Goal: Task Accomplishment & Management: Manage account settings

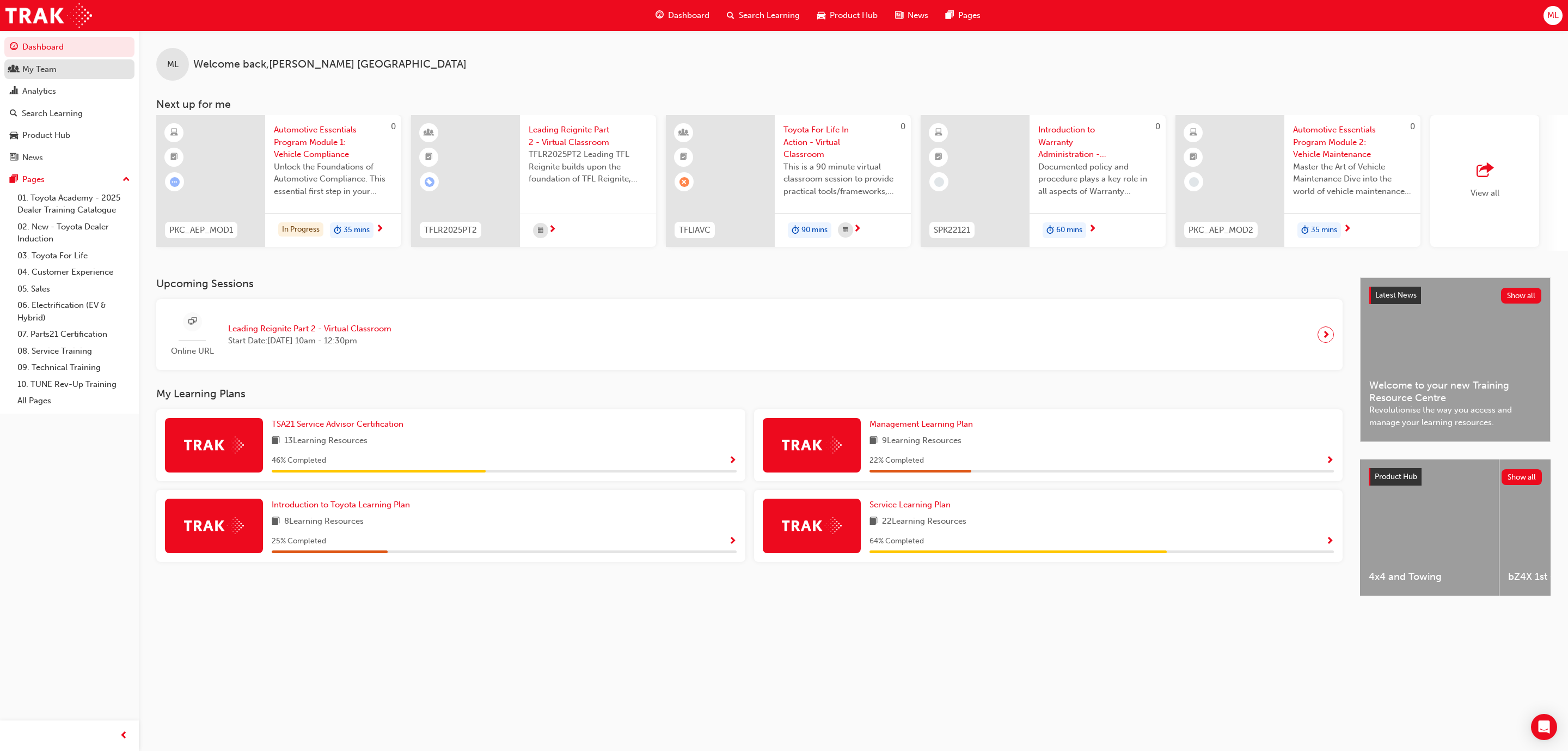
click at [68, 72] on div "My Team" at bounding box center [70, 70] width 120 height 14
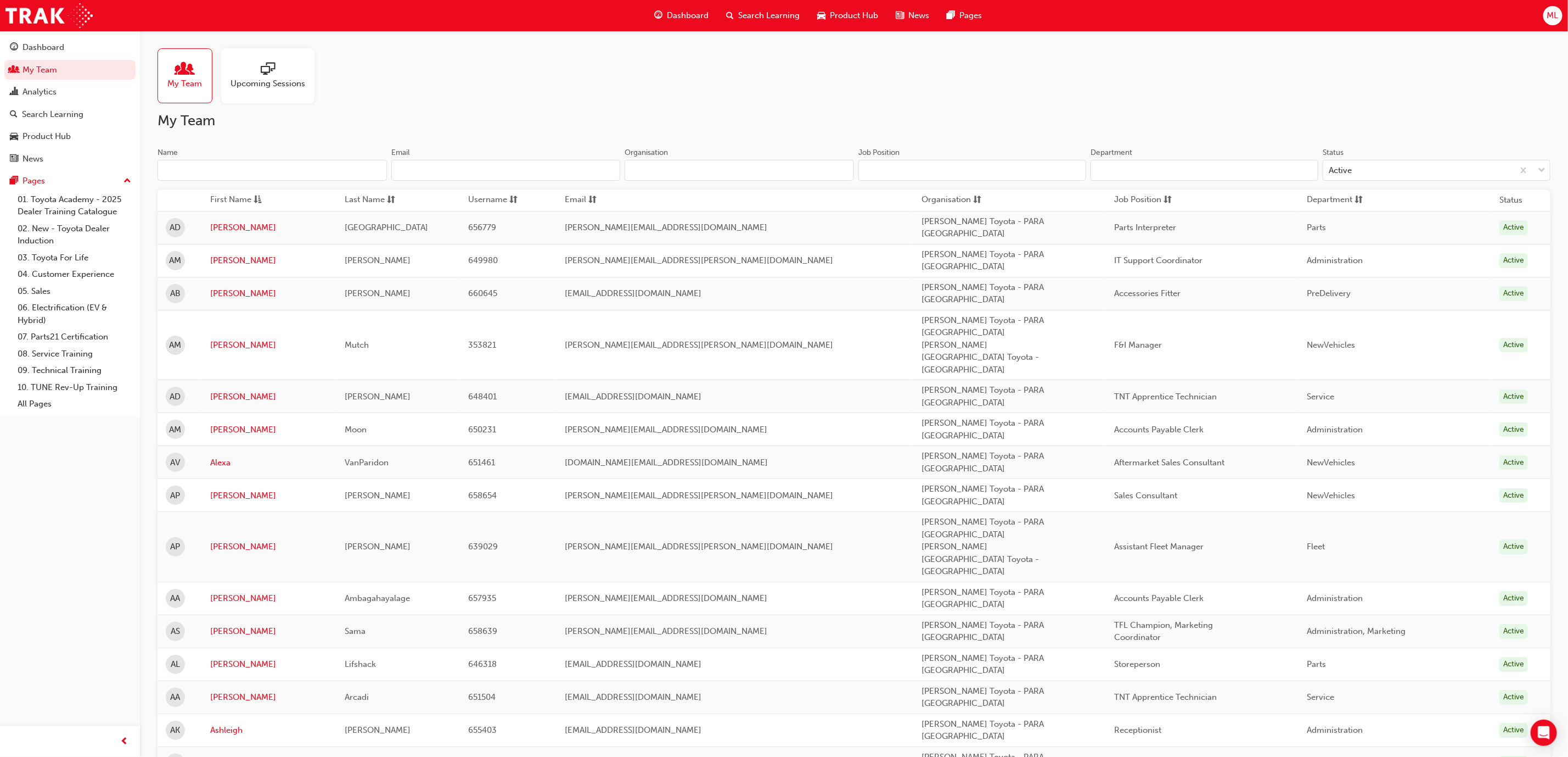
click at [212, 176] on input "Name" at bounding box center [272, 170] width 229 height 21
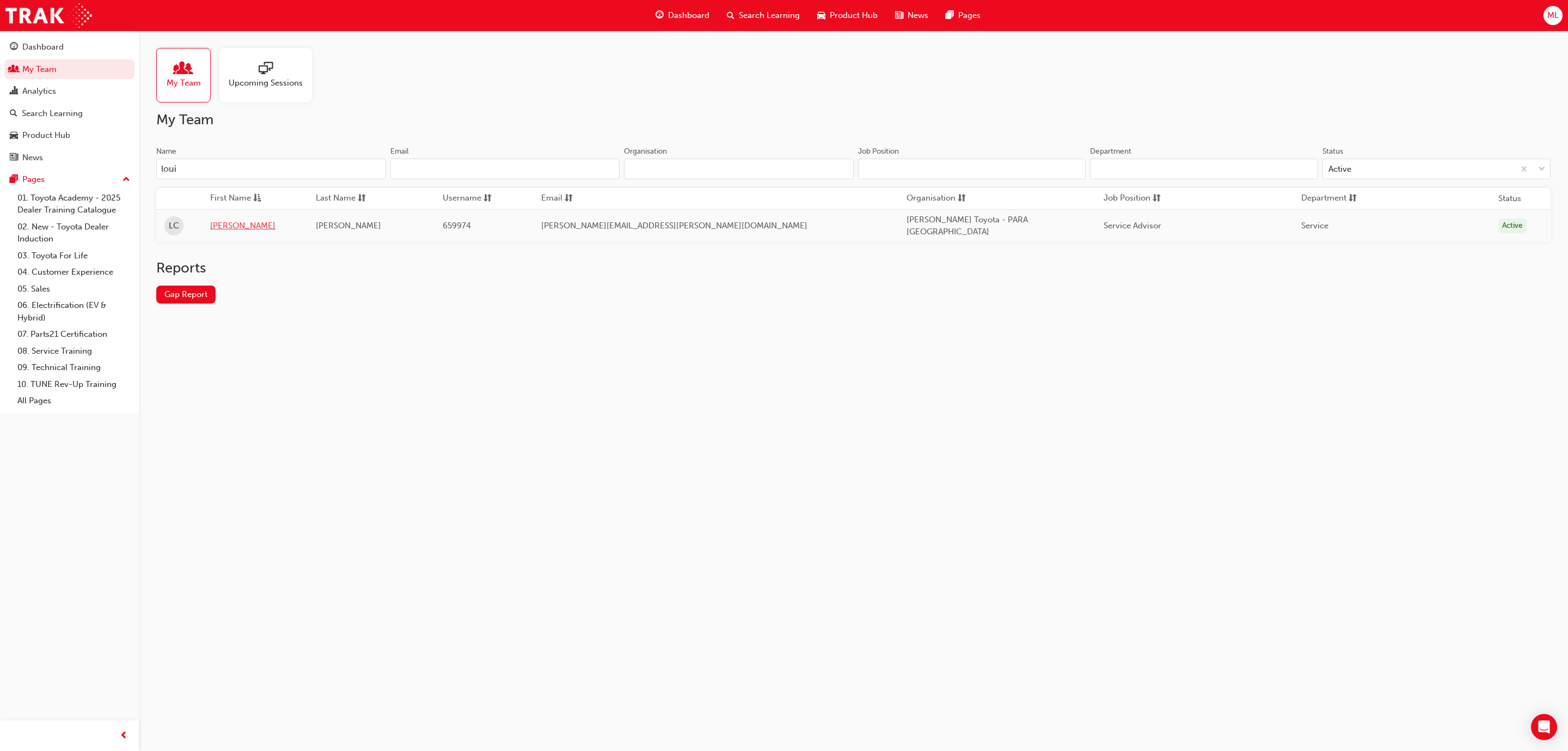
type input "loui"
click at [227, 231] on link "[PERSON_NAME]" at bounding box center [255, 226] width 89 height 12
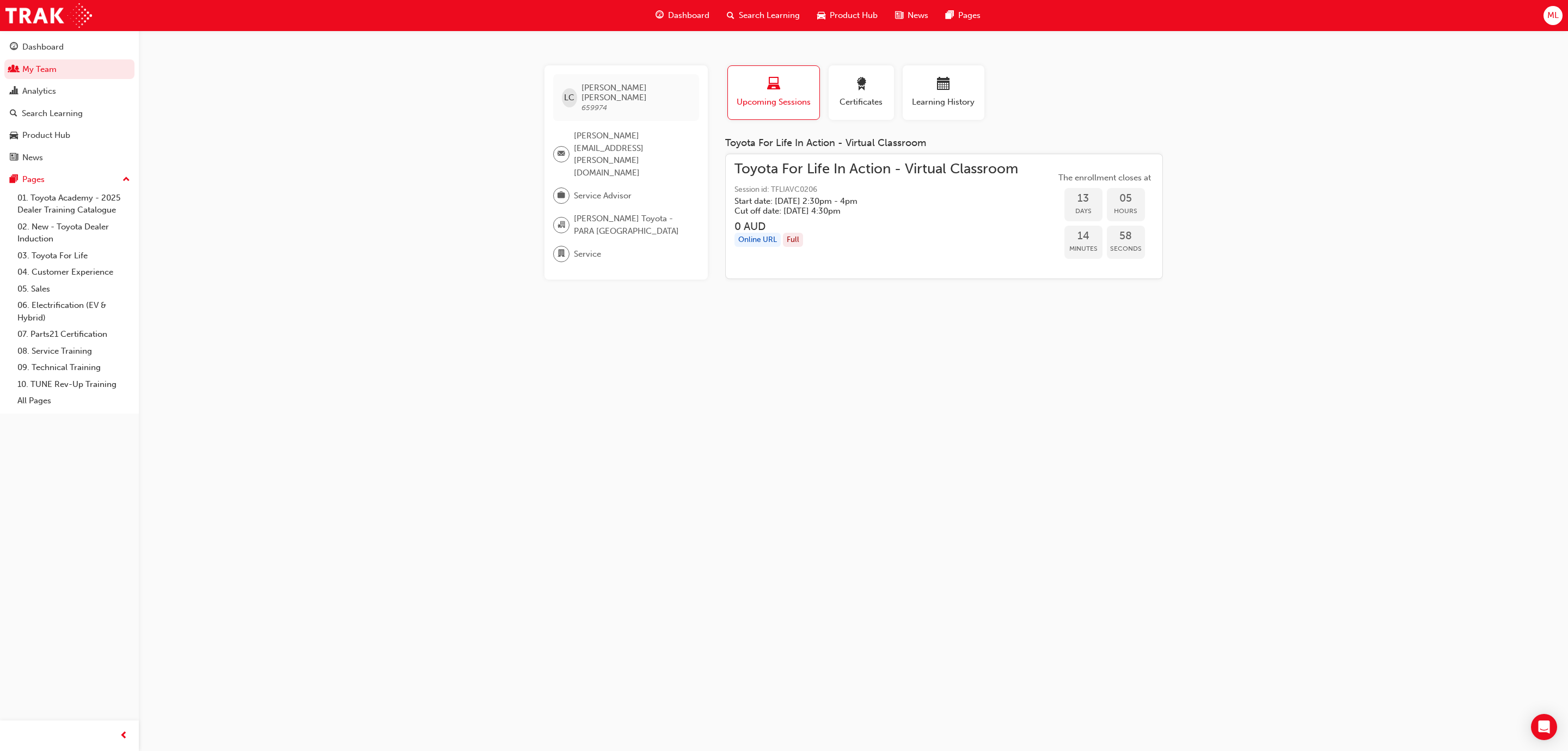
click at [758, 18] on span "Search Learning" at bounding box center [769, 16] width 61 height 12
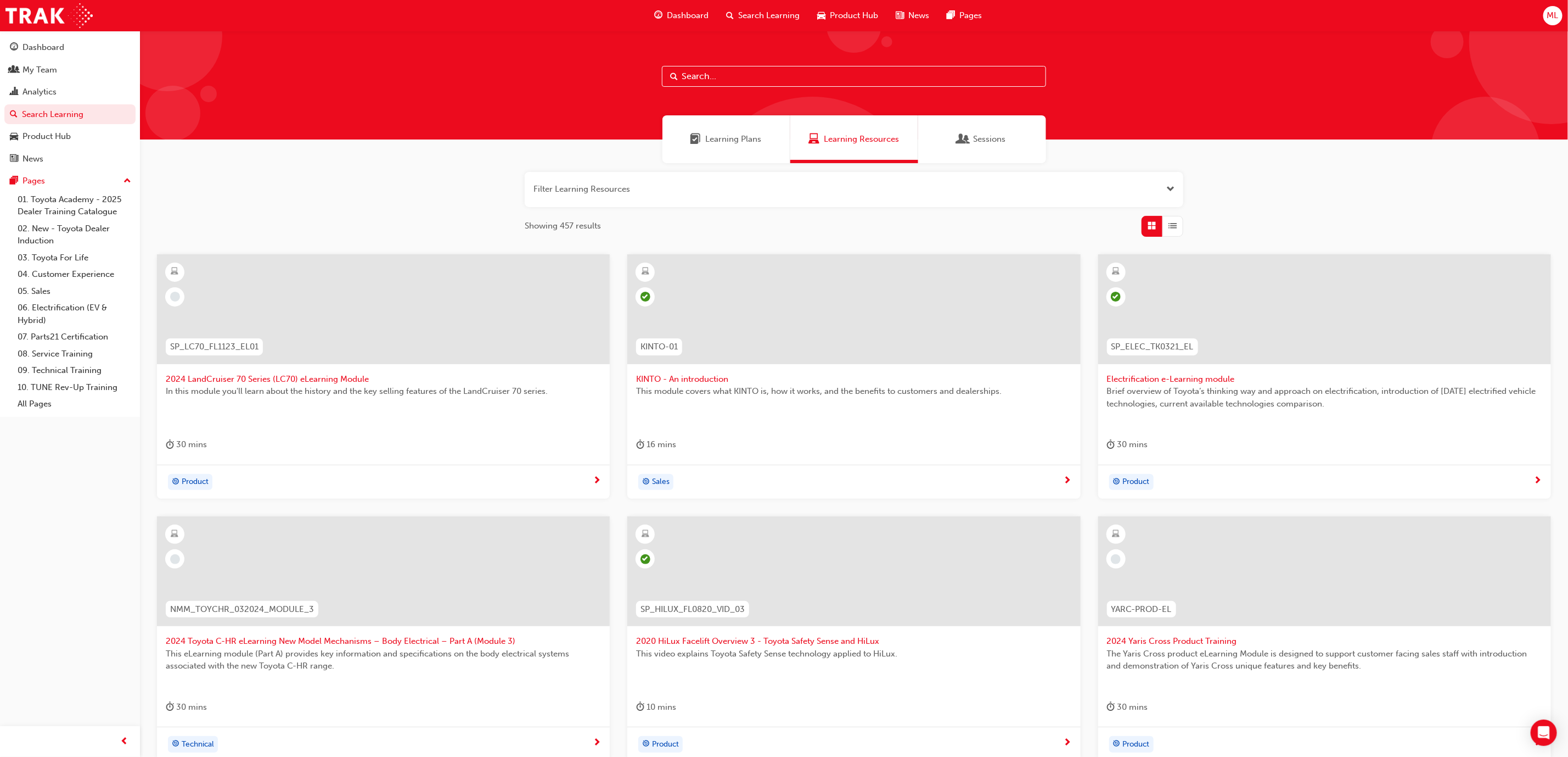
click at [739, 70] on input "text" at bounding box center [854, 76] width 384 height 21
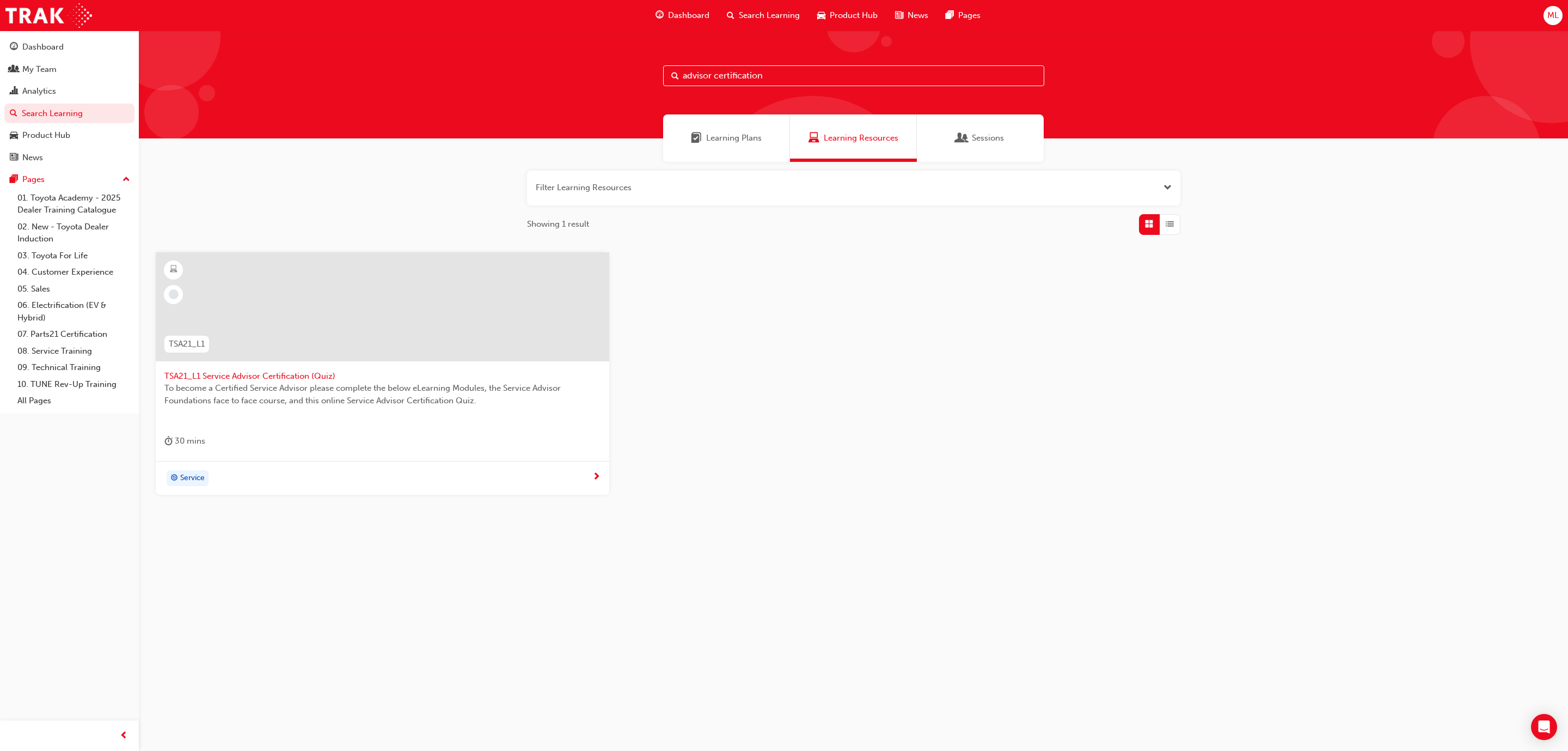
type input "advisor certification"
click at [307, 377] on span "TSA21_L1 Service Advisor Certification (Quiz)" at bounding box center [383, 376] width 436 height 12
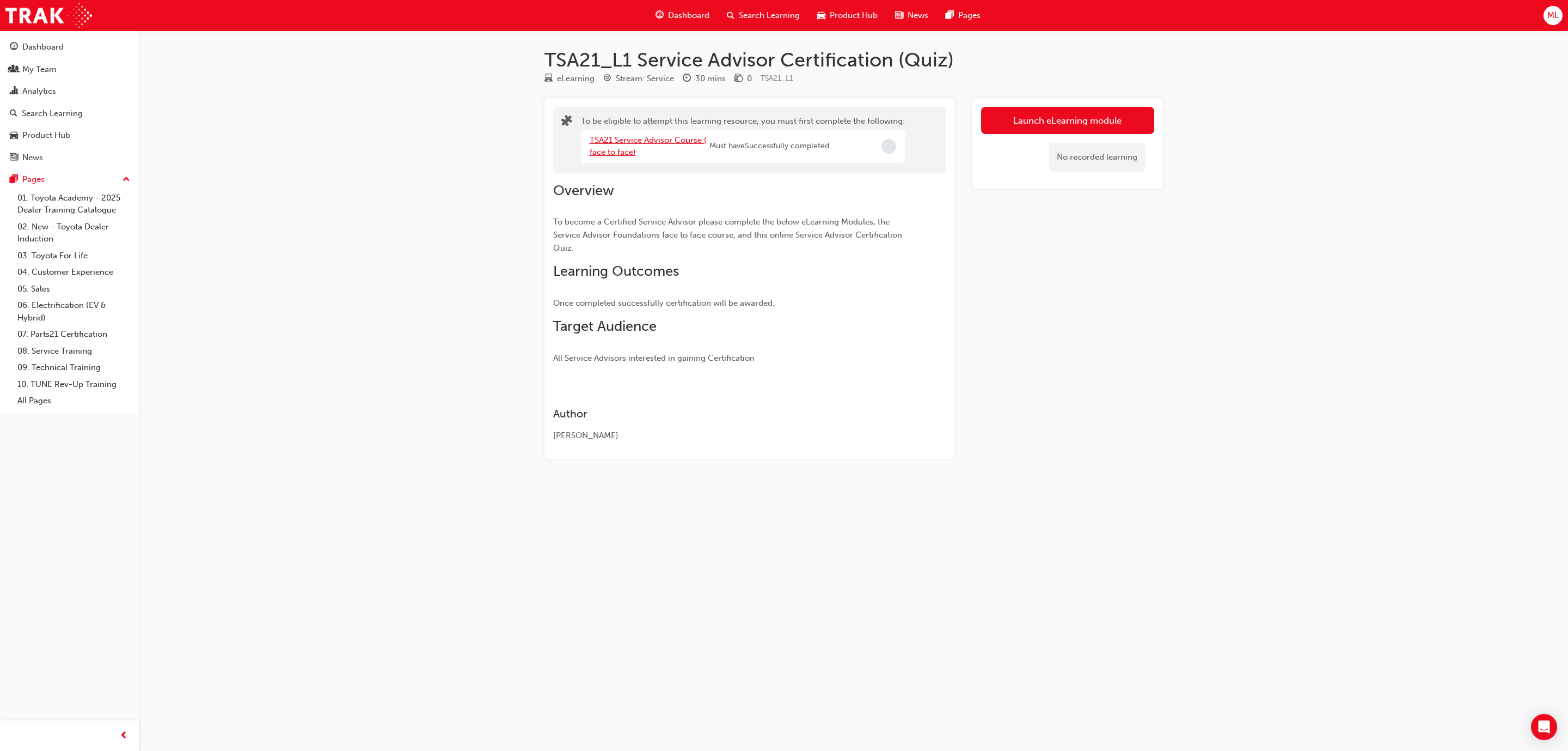
click at [606, 143] on link "TSA21 Service Advisor Course ( face to face)" at bounding box center [648, 146] width 117 height 23
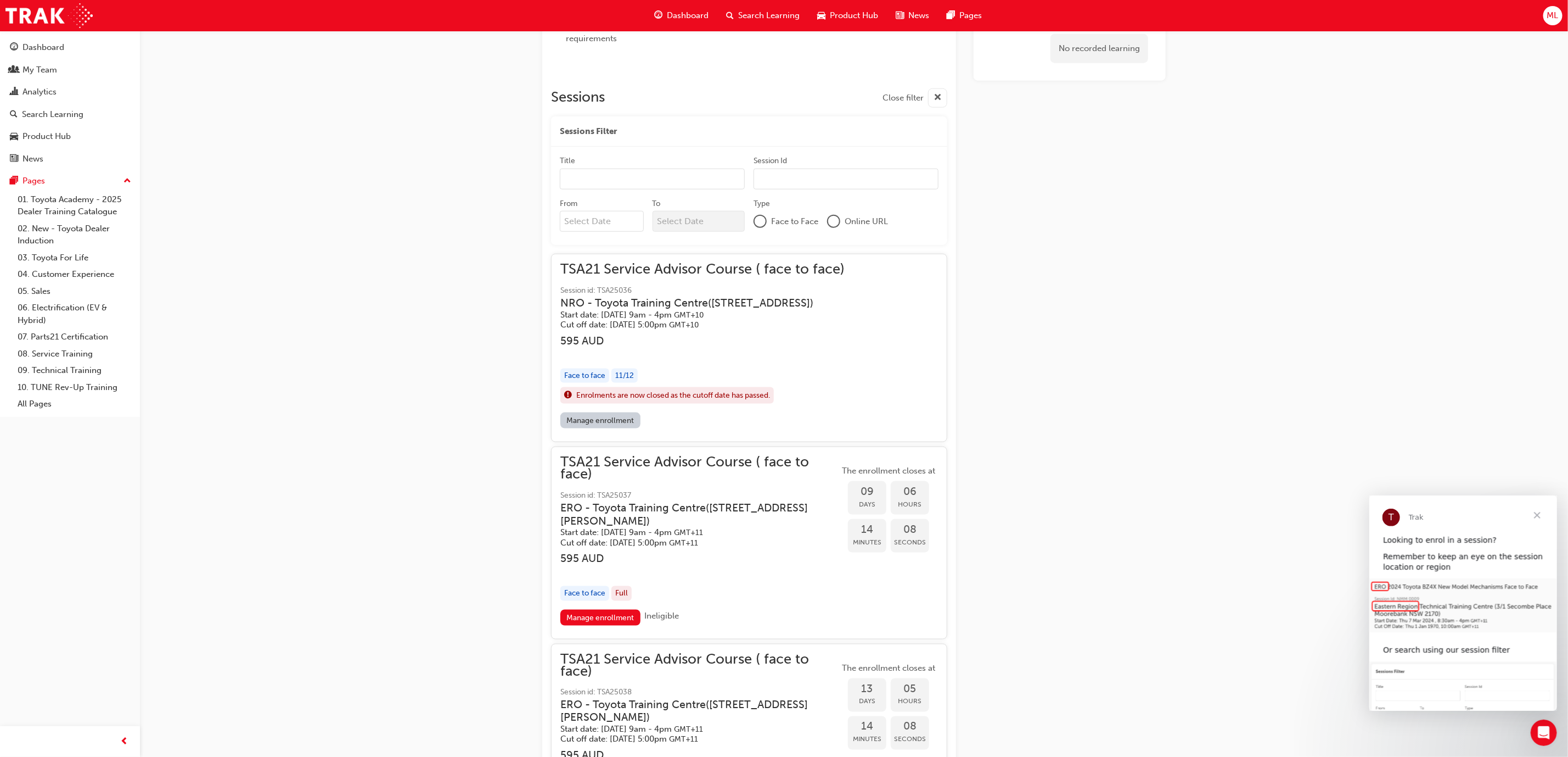
scroll to position [792, 0]
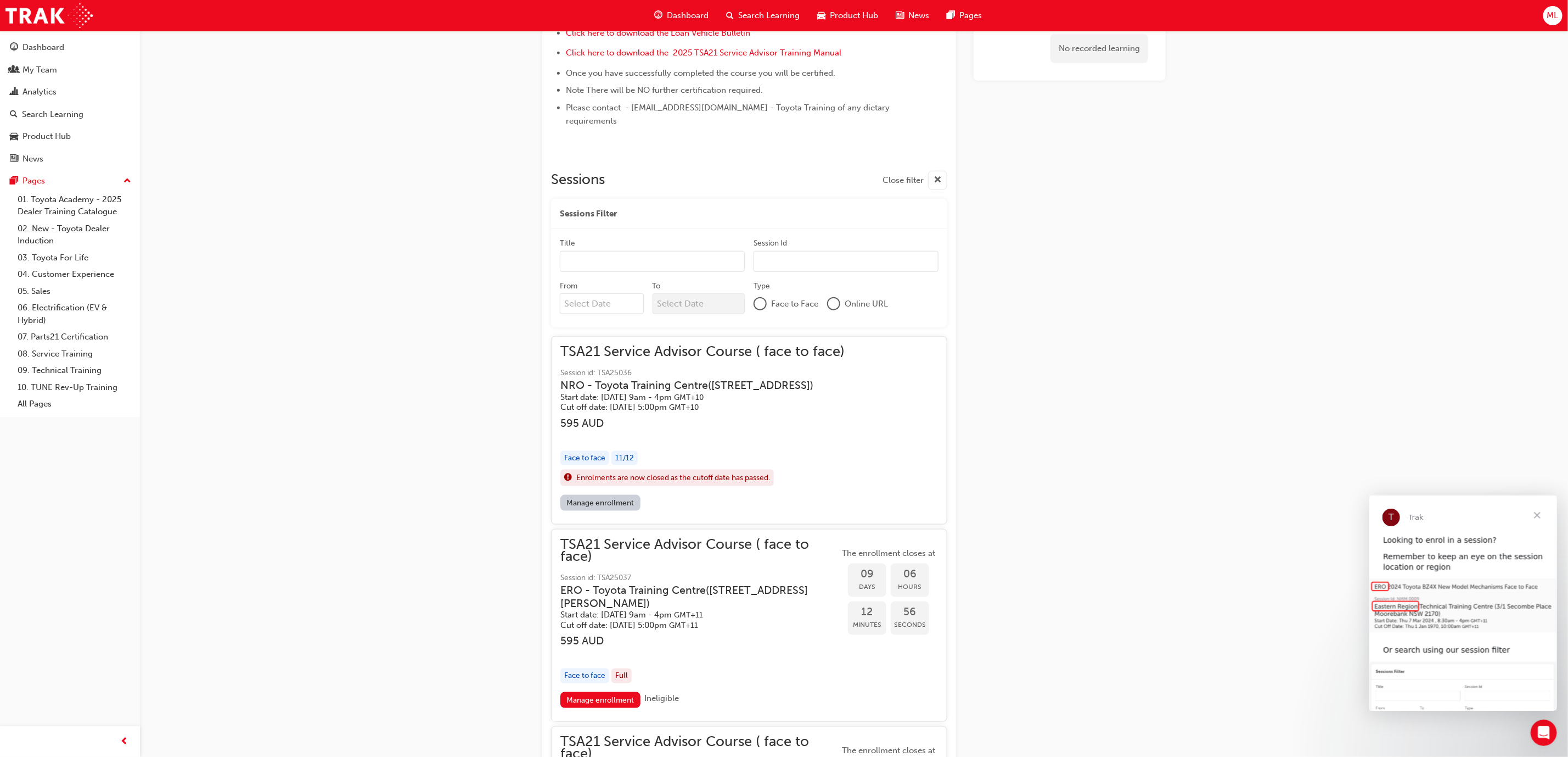
click at [1540, 517] on span "Close" at bounding box center [1537, 514] width 39 height 39
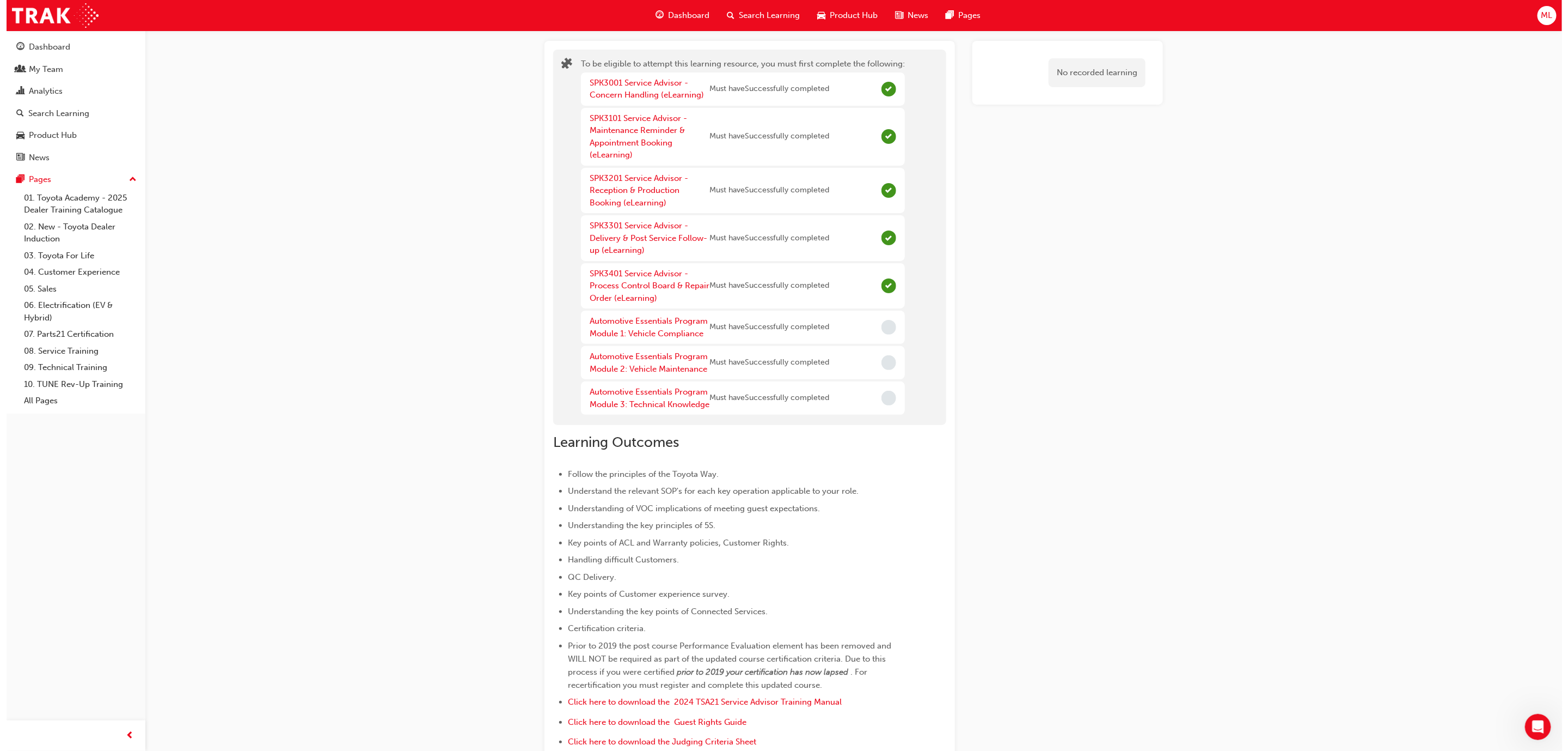
scroll to position [0, 0]
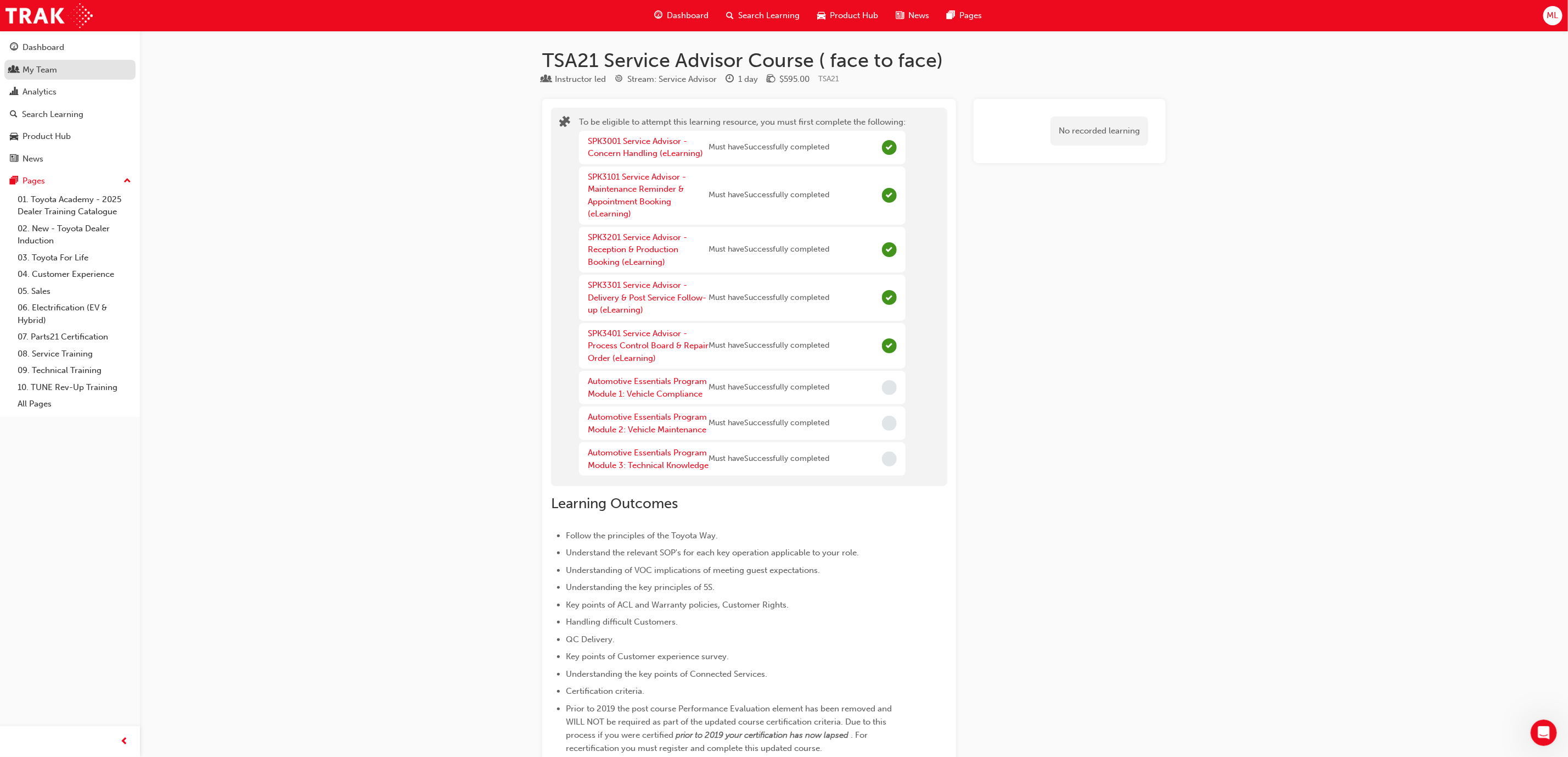
click at [41, 73] on div "My Team" at bounding box center [40, 70] width 34 height 13
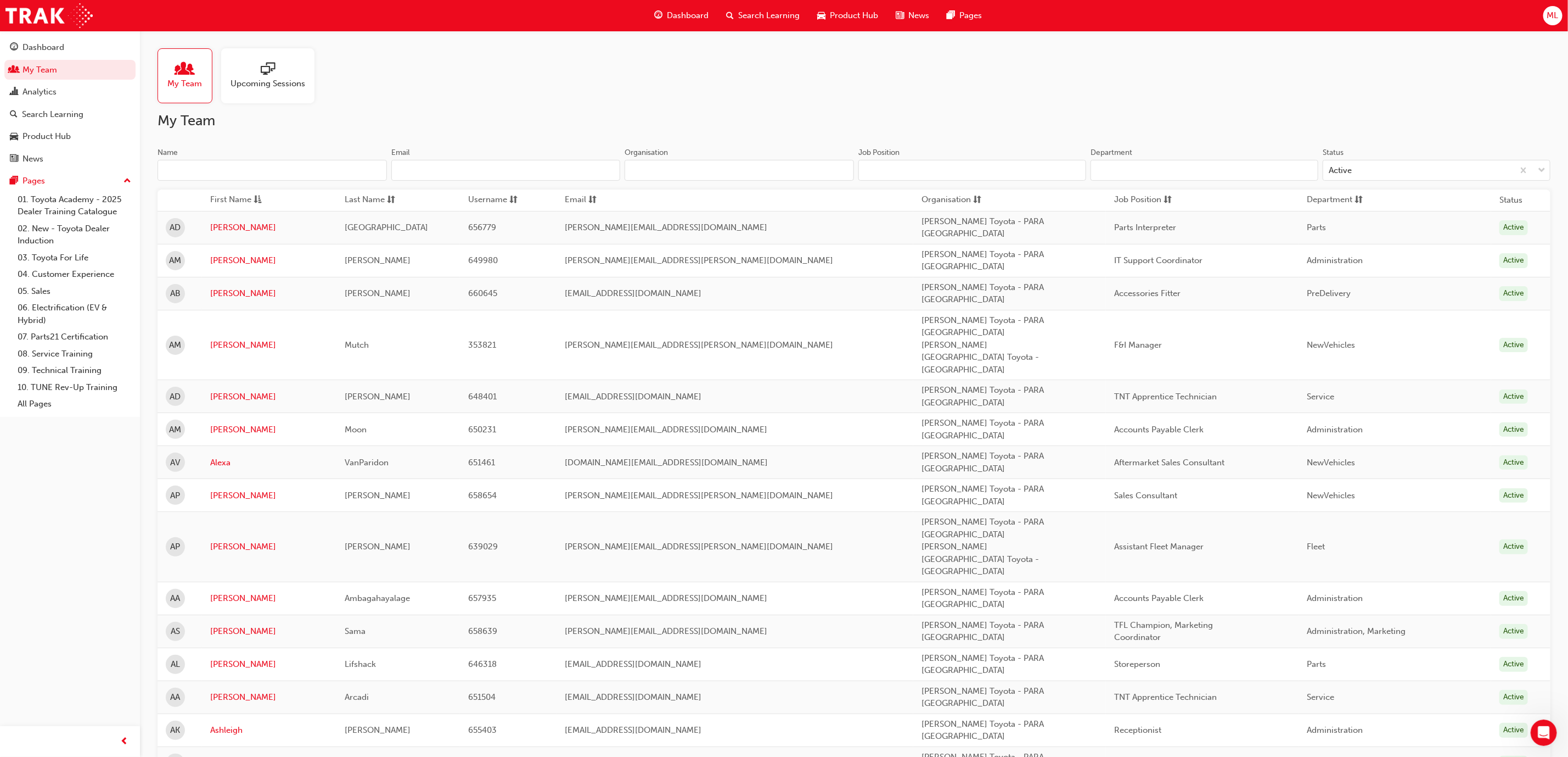
click at [332, 170] on input "Name" at bounding box center [272, 170] width 229 height 21
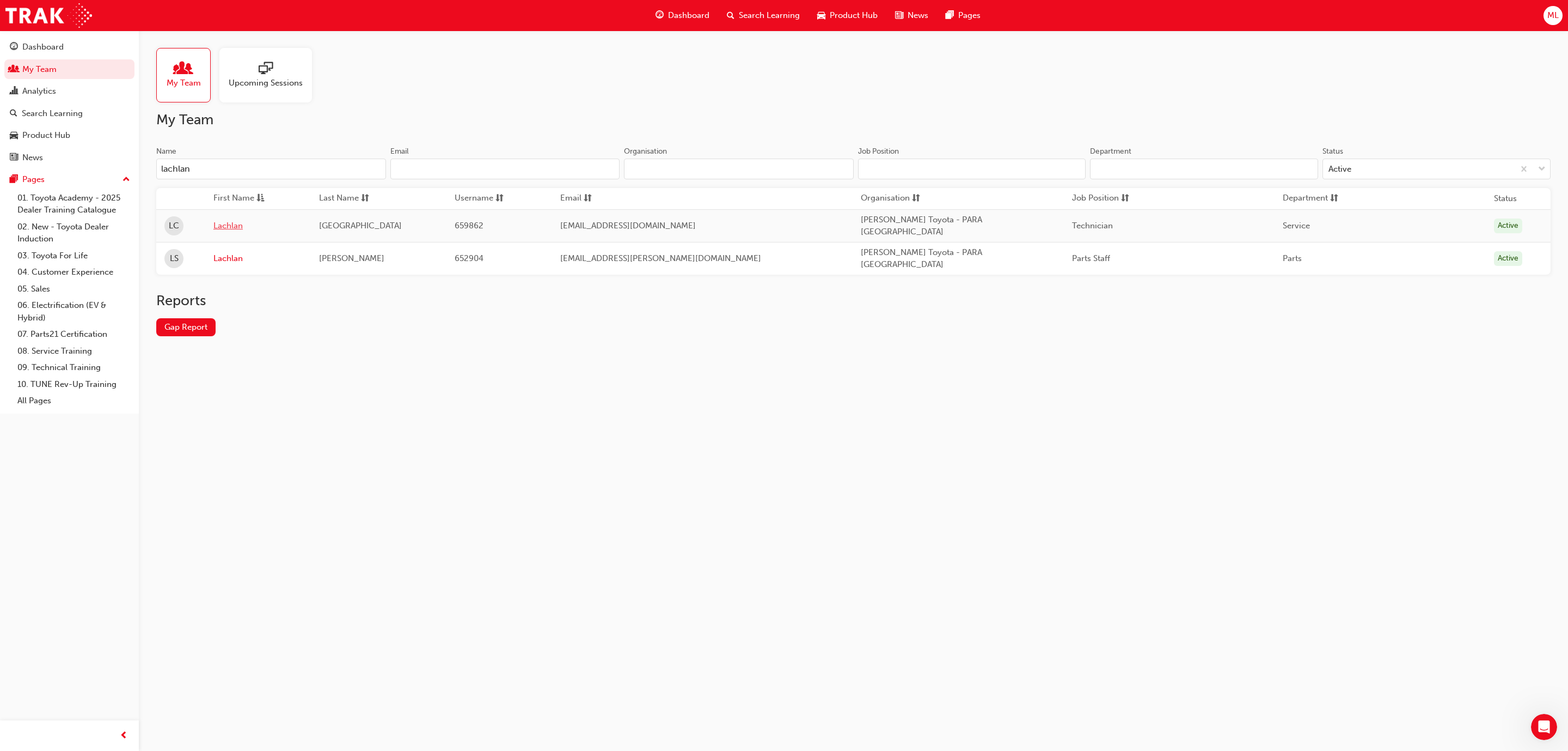
type input "lachlan"
click at [235, 228] on link "Lachlan" at bounding box center [258, 226] width 89 height 12
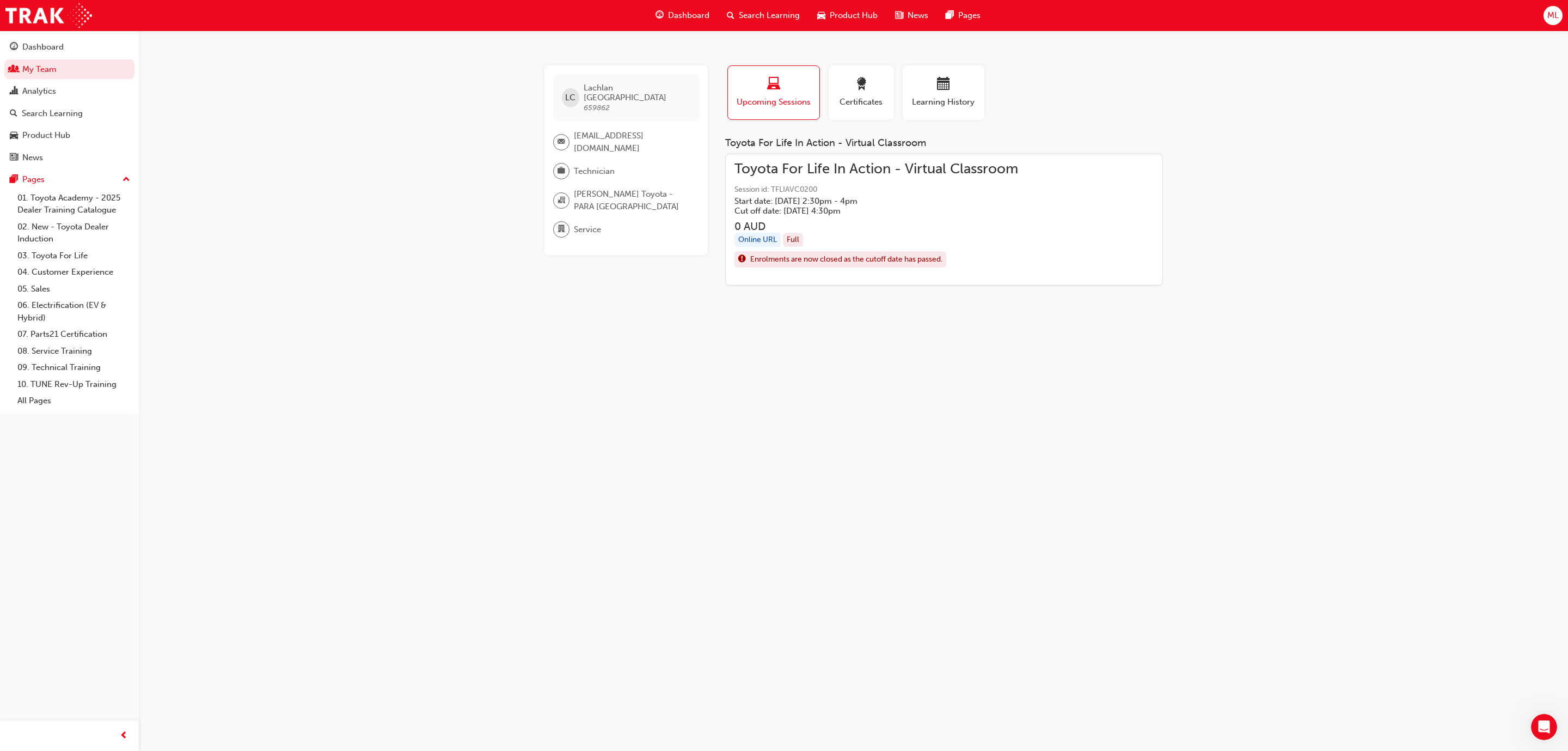
click at [865, 208] on h5 "Cut off date: [DATE] 4:30pm" at bounding box center [867, 210] width 266 height 10
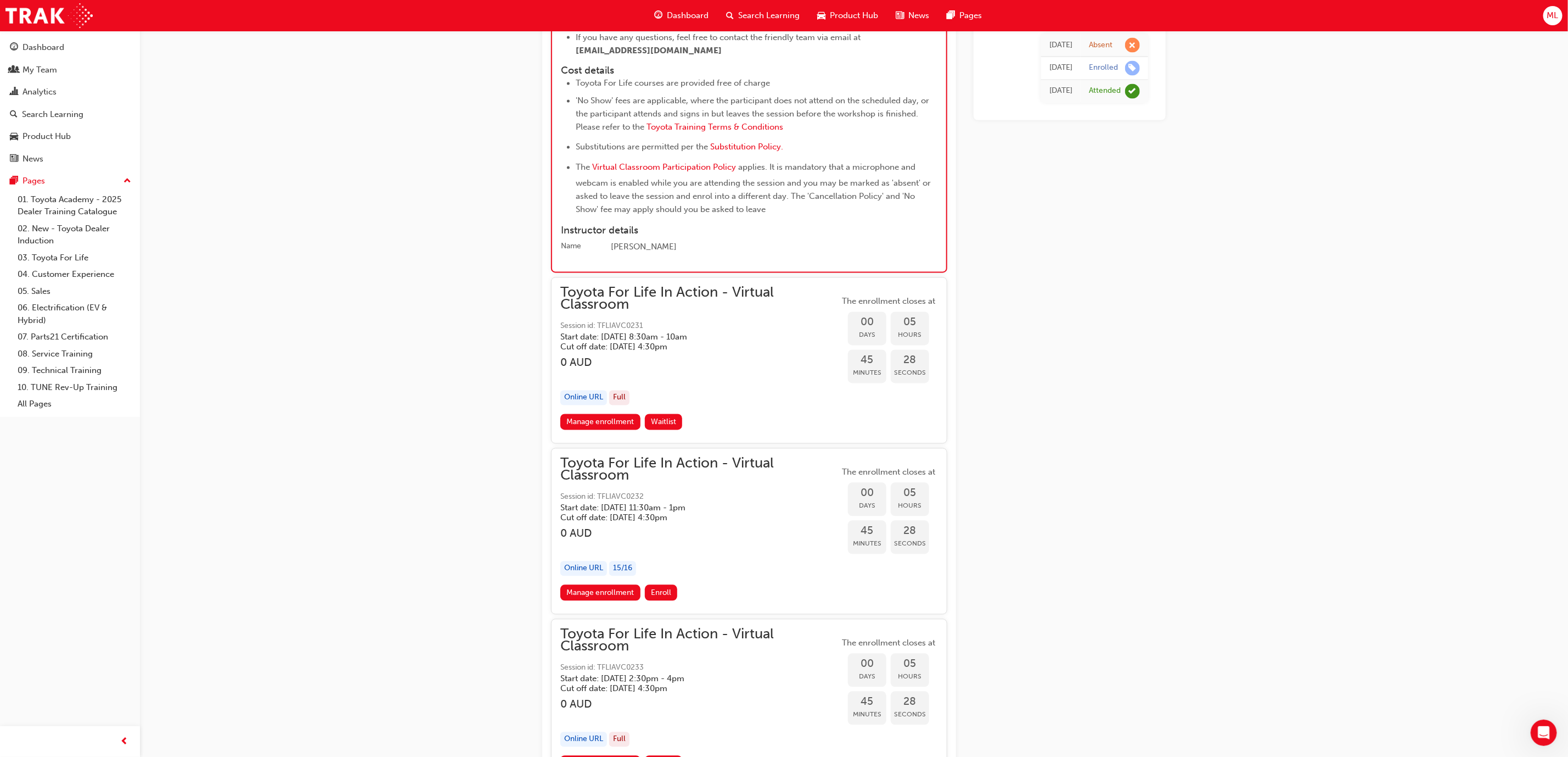
scroll to position [1559, 0]
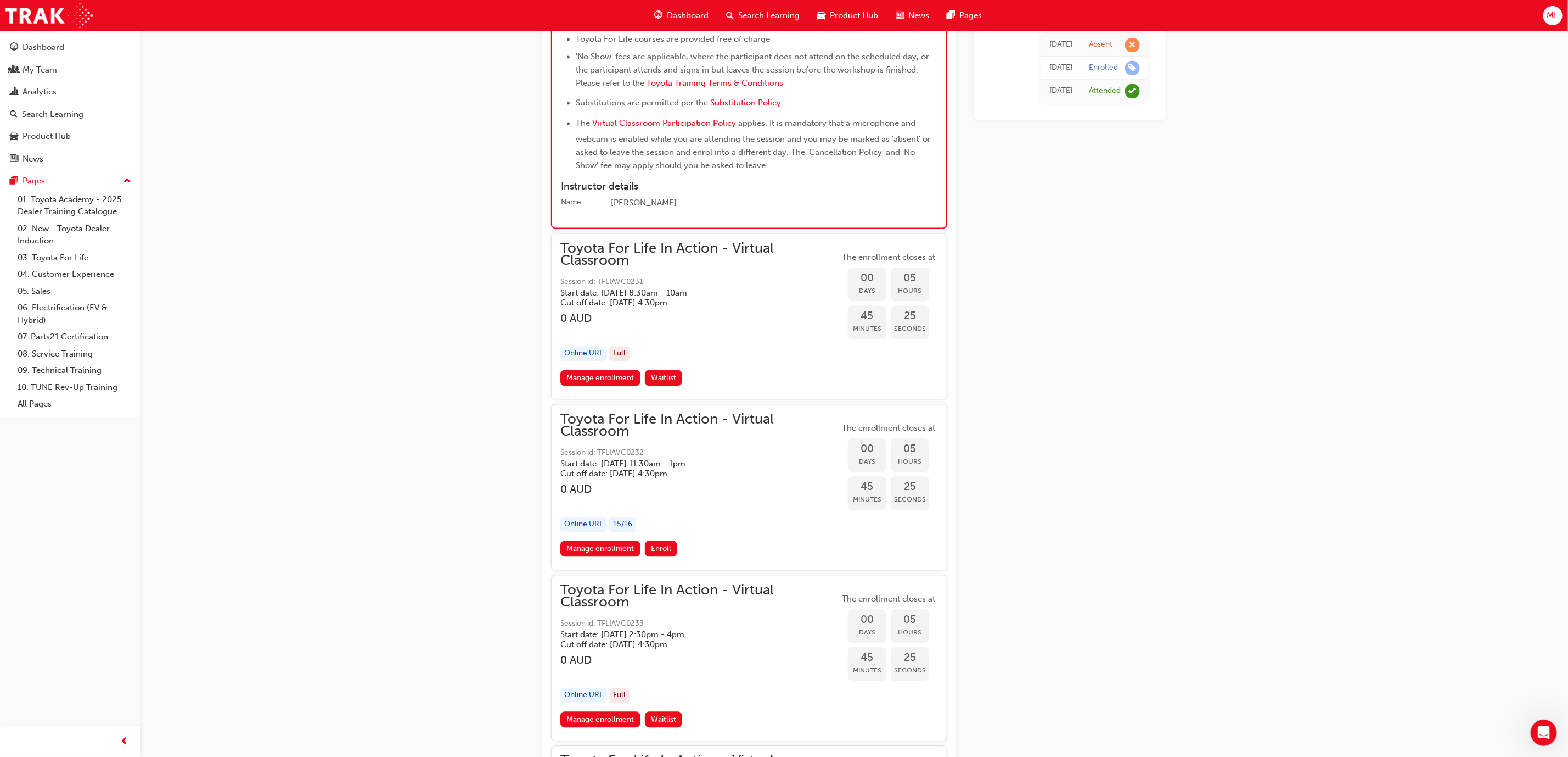
click at [702, 622] on span "Session id: TFLIAVC0233" at bounding box center [699, 624] width 279 height 13
click at [610, 712] on link "Manage enrollment" at bounding box center [600, 719] width 80 height 16
